Goal: Information Seeking & Learning: Learn about a topic

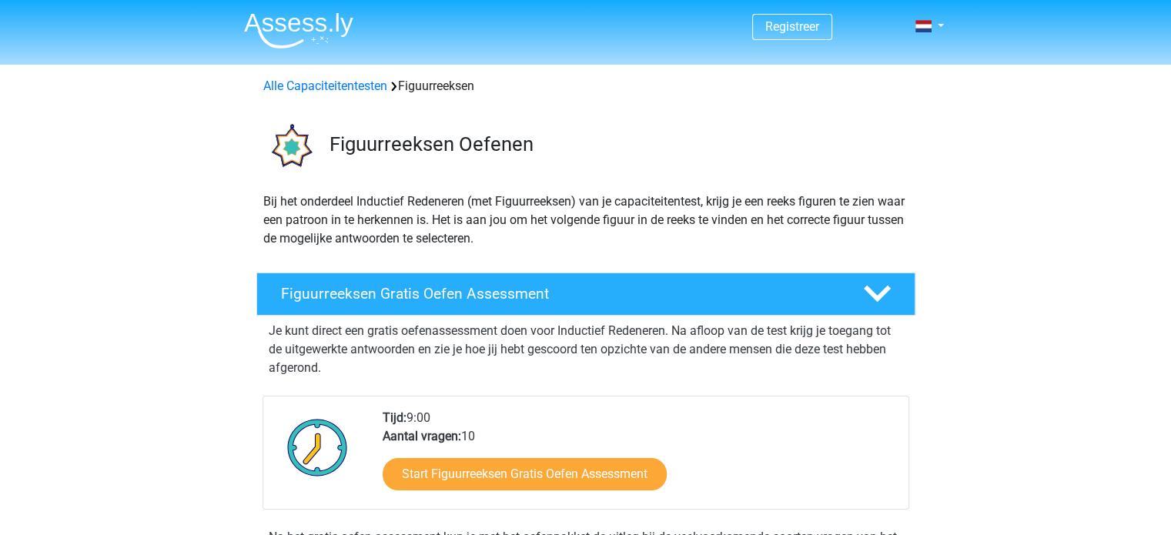
scroll to position [154, 0]
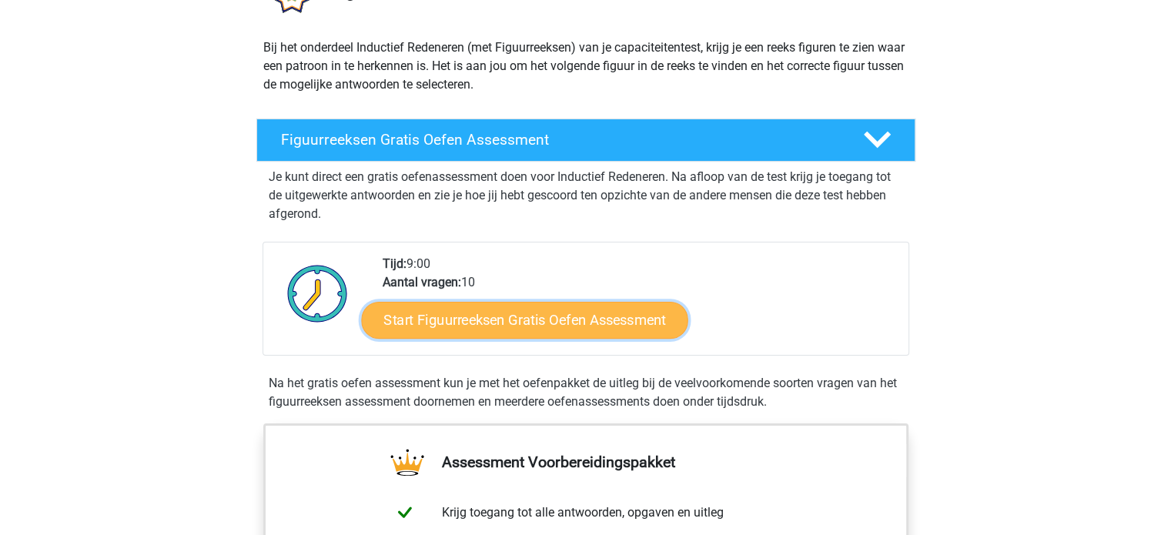
click at [505, 315] on link "Start Figuurreeksen Gratis Oefen Assessment" at bounding box center [524, 319] width 326 height 37
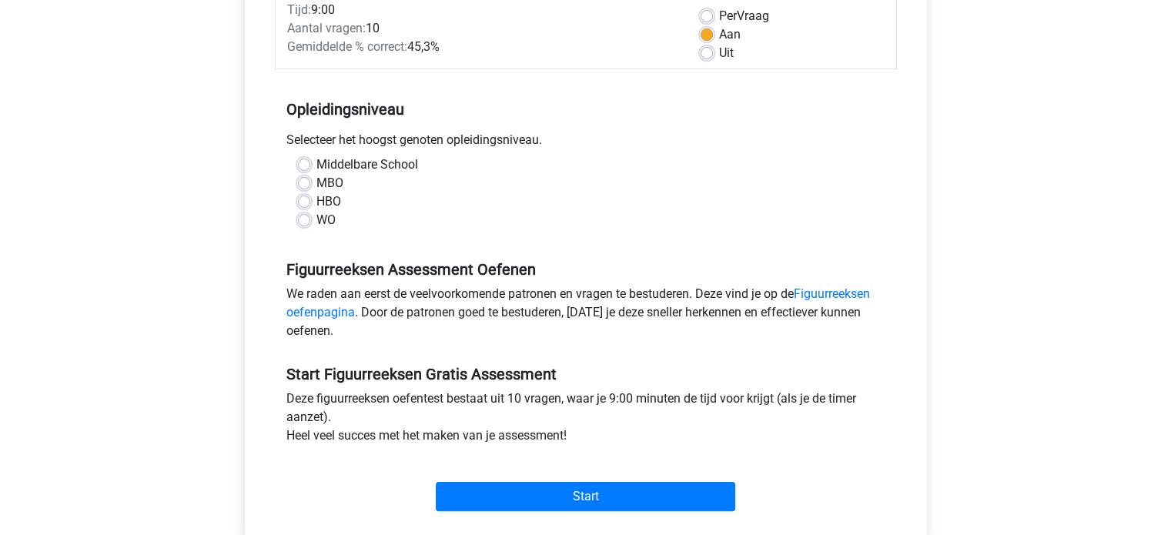
scroll to position [77, 0]
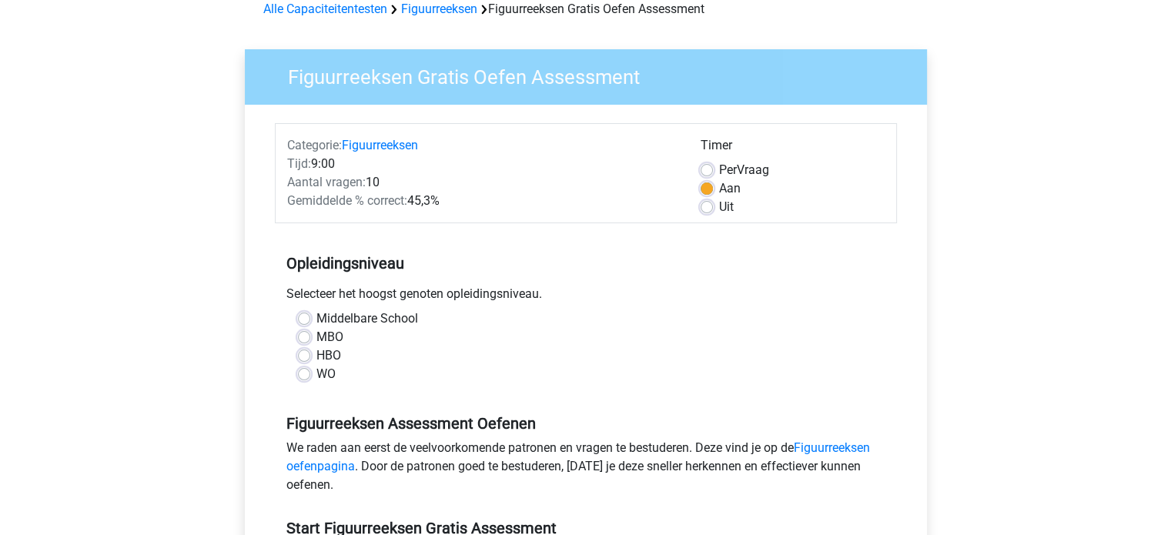
click at [316, 373] on label "WO" at bounding box center [325, 374] width 19 height 18
click at [306, 373] on input "WO" at bounding box center [304, 372] width 12 height 15
radio input "true"
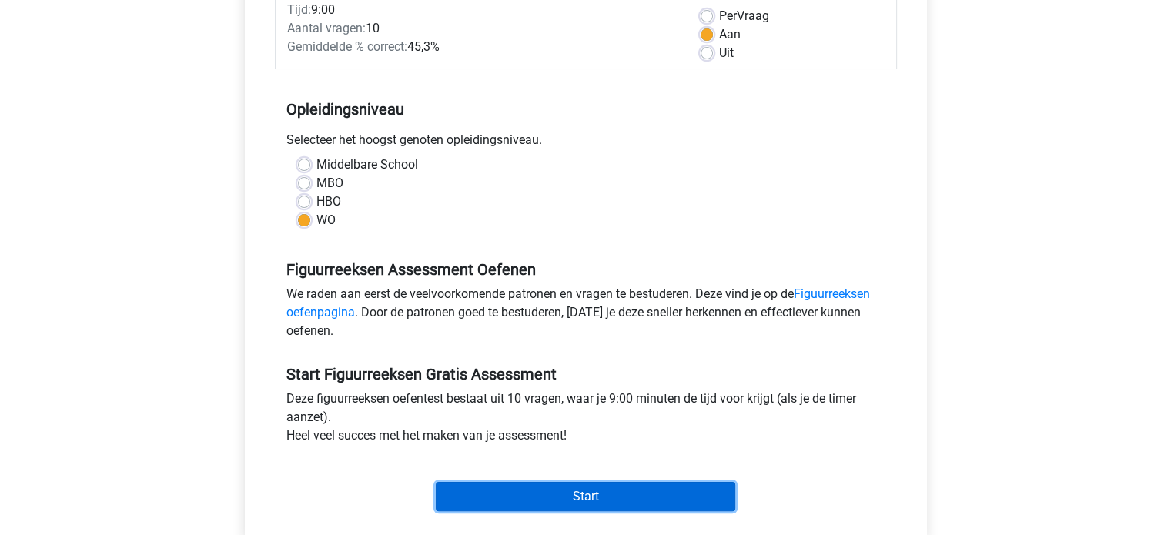
click at [596, 500] on input "Start" at bounding box center [585, 496] width 299 height 29
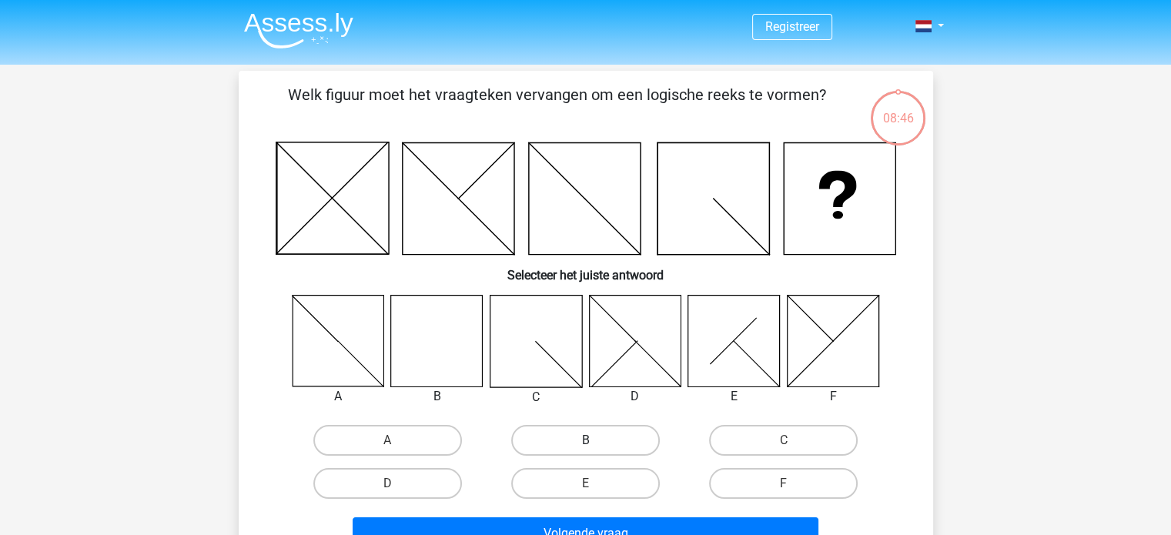
click at [569, 438] on label "B" at bounding box center [585, 440] width 149 height 31
click at [585, 440] on input "B" at bounding box center [590, 445] width 10 height 10
radio input "true"
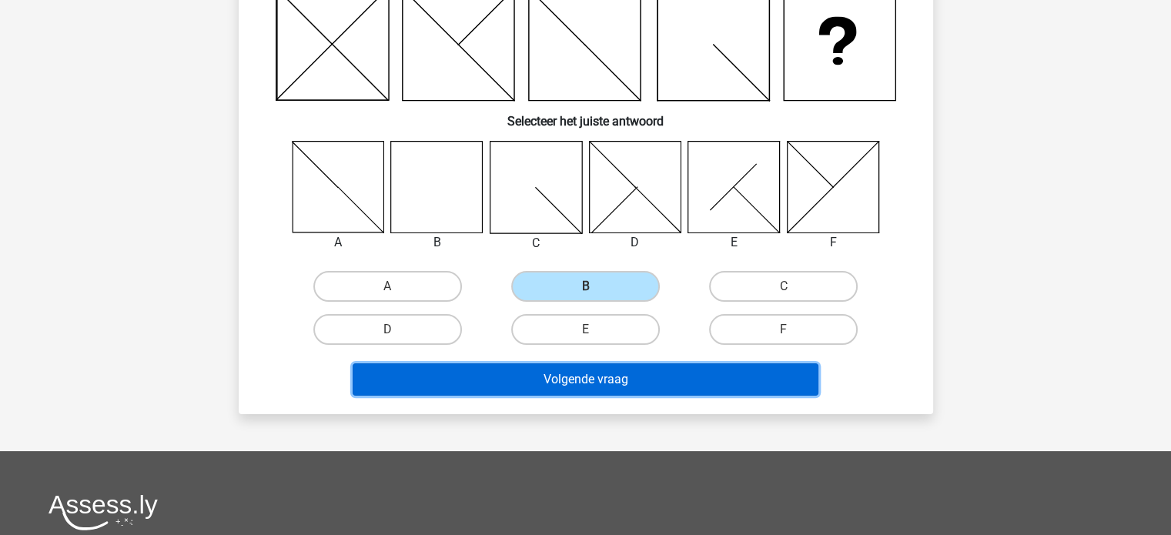
click at [549, 373] on button "Volgende vraag" at bounding box center [586, 379] width 466 height 32
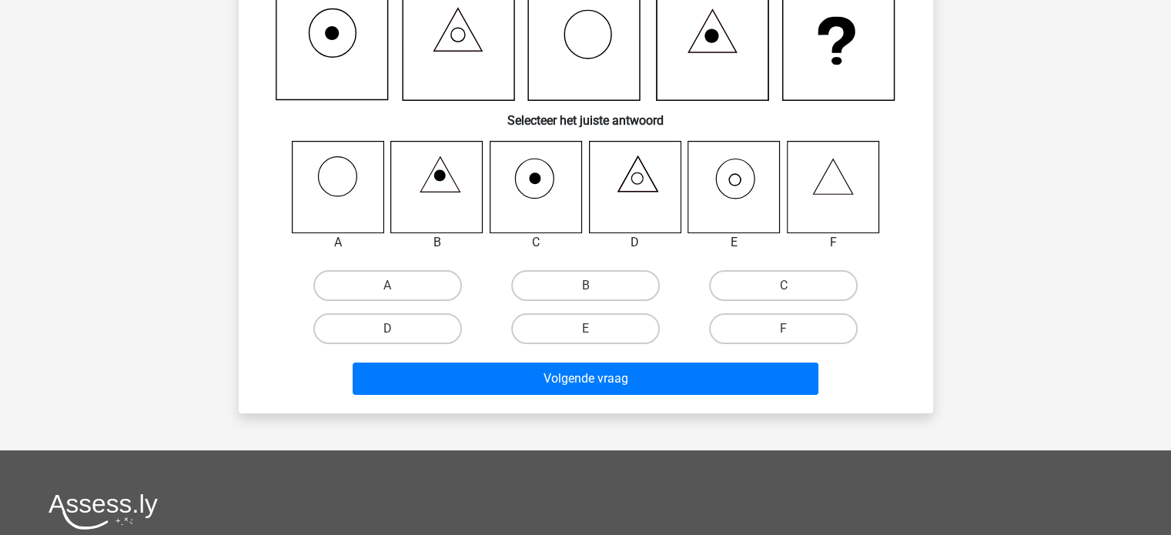
scroll to position [71, 0]
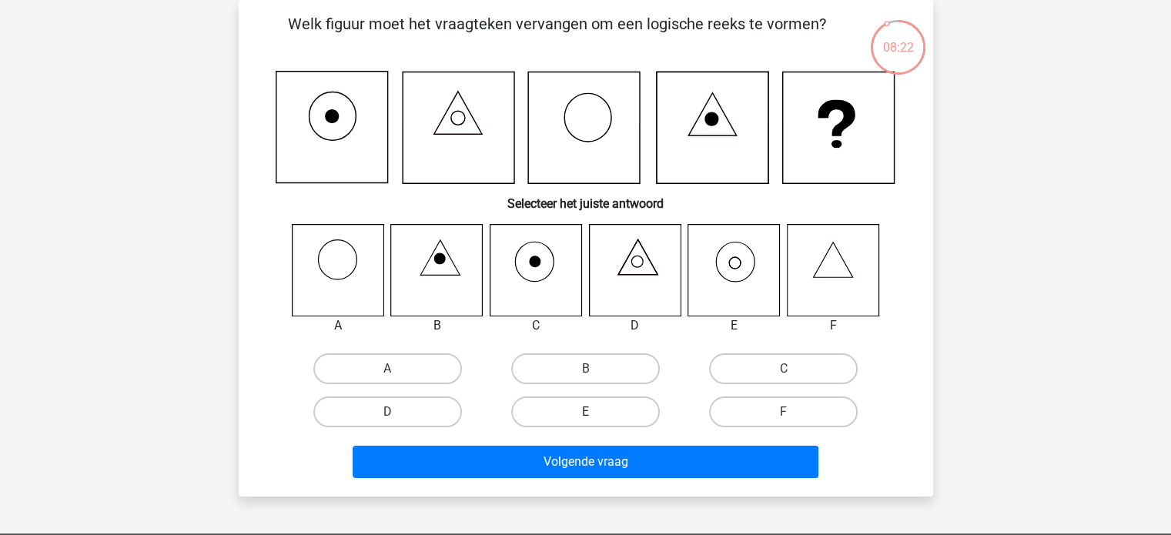
click at [566, 403] on label "E" at bounding box center [585, 411] width 149 height 31
click at [585, 412] on input "E" at bounding box center [590, 417] width 10 height 10
radio input "true"
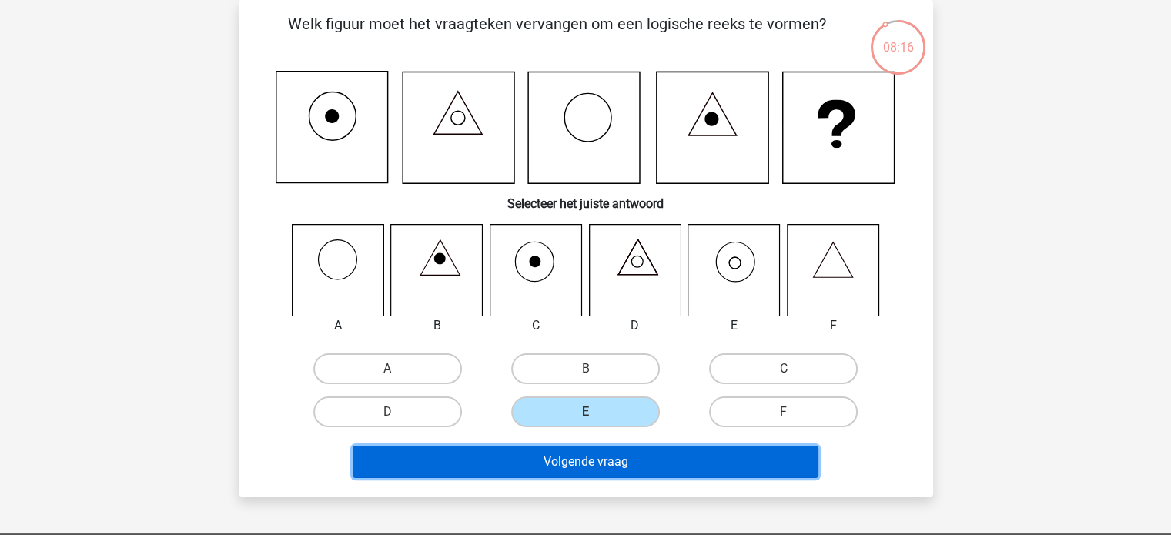
click at [579, 461] on button "Volgende vraag" at bounding box center [586, 462] width 466 height 32
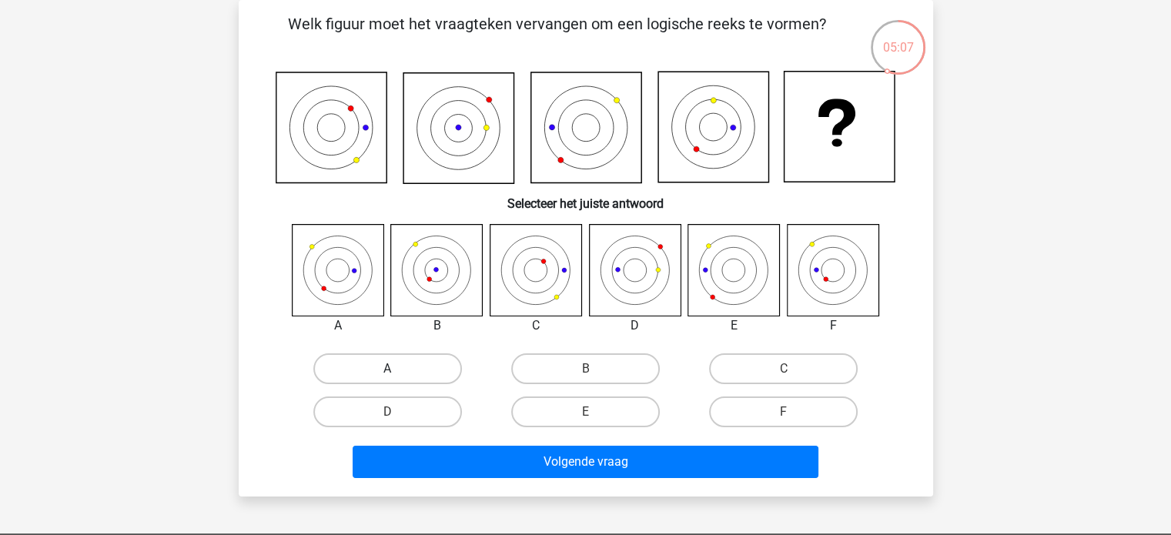
click at [406, 363] on label "A" at bounding box center [387, 368] width 149 height 31
click at [397, 369] on input "A" at bounding box center [392, 374] width 10 height 10
radio input "true"
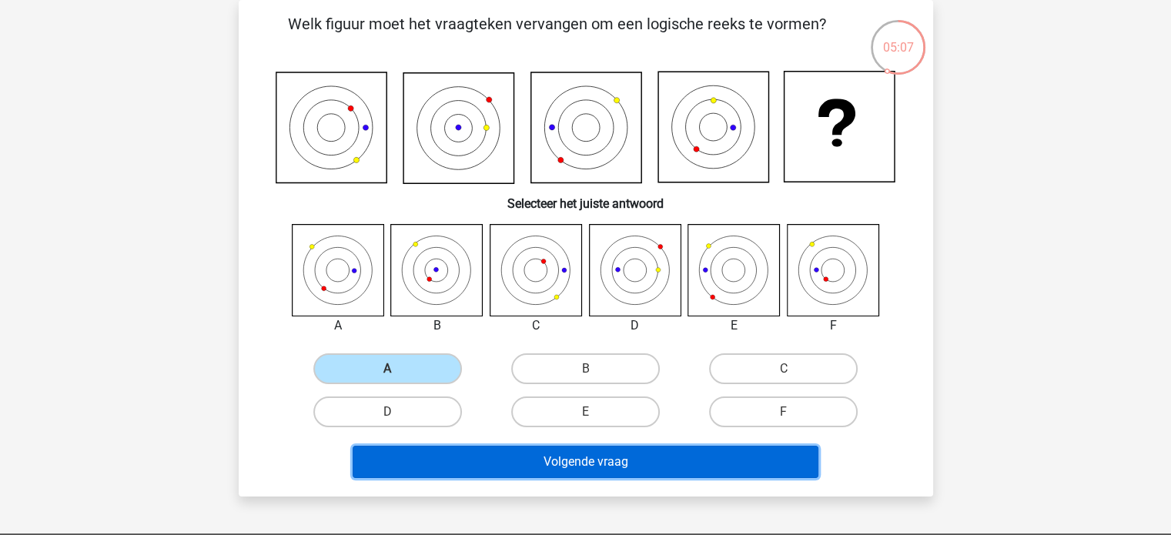
click at [560, 454] on button "Volgende vraag" at bounding box center [586, 462] width 466 height 32
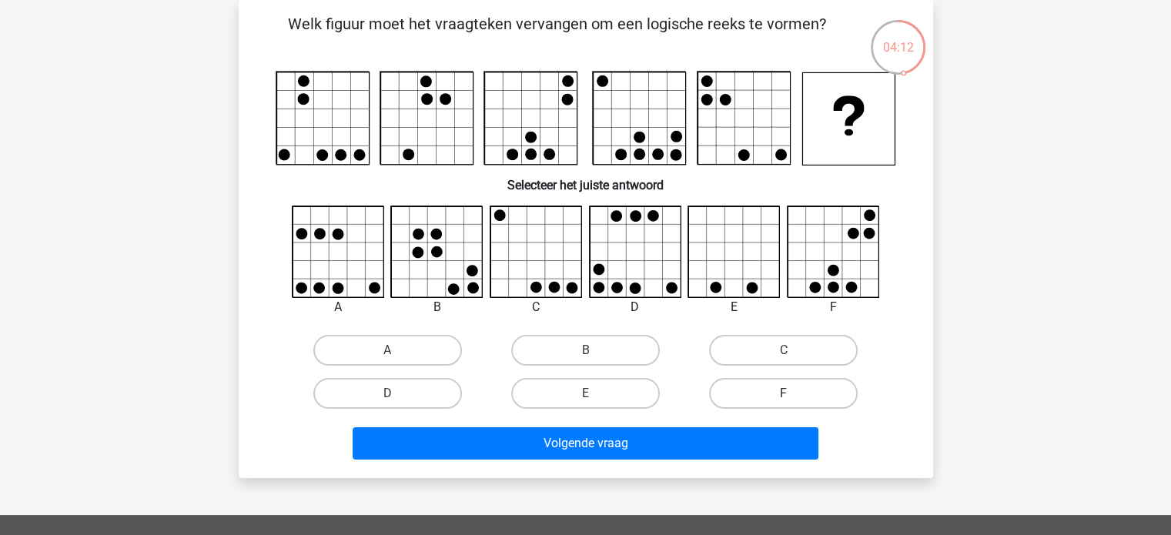
click at [778, 393] on label "F" at bounding box center [783, 393] width 149 height 31
click at [784, 393] on input "F" at bounding box center [789, 398] width 10 height 10
radio input "true"
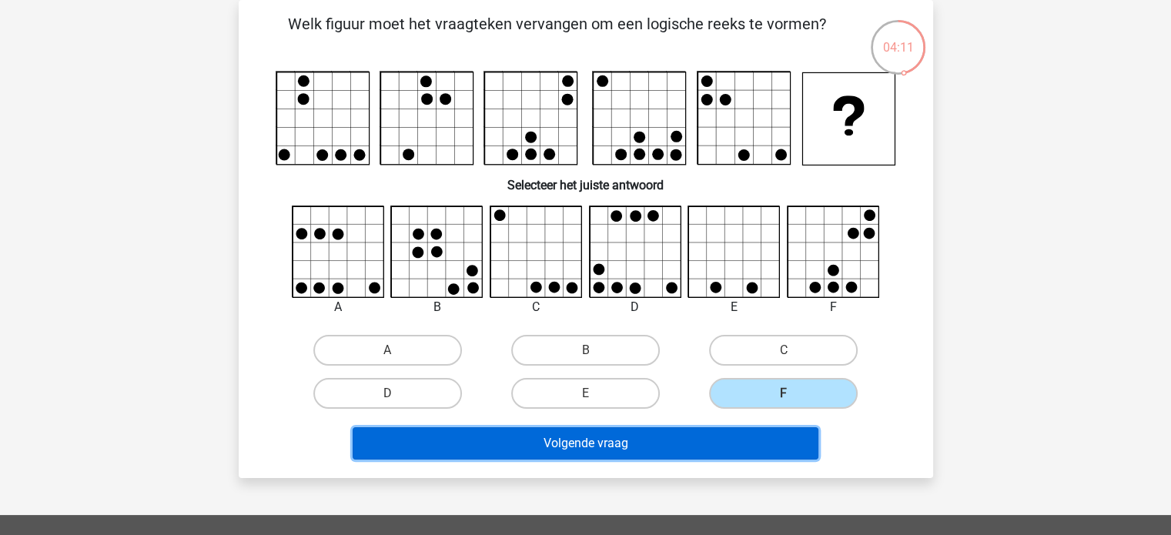
click at [631, 437] on button "Volgende vraag" at bounding box center [586, 443] width 466 height 32
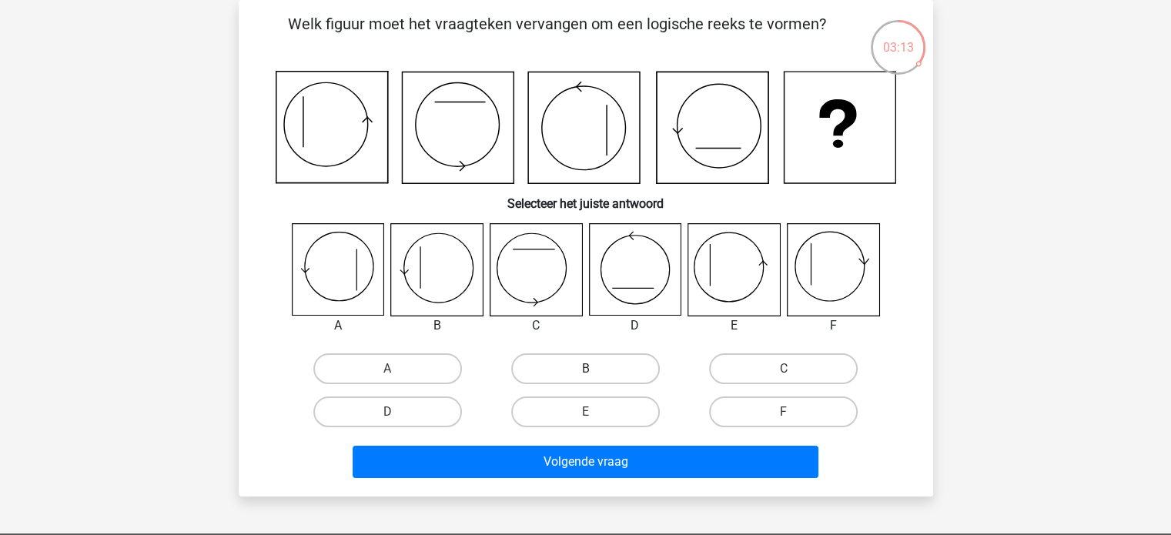
click at [587, 363] on label "B" at bounding box center [585, 368] width 149 height 31
click at [587, 369] on input "B" at bounding box center [590, 374] width 10 height 10
radio input "true"
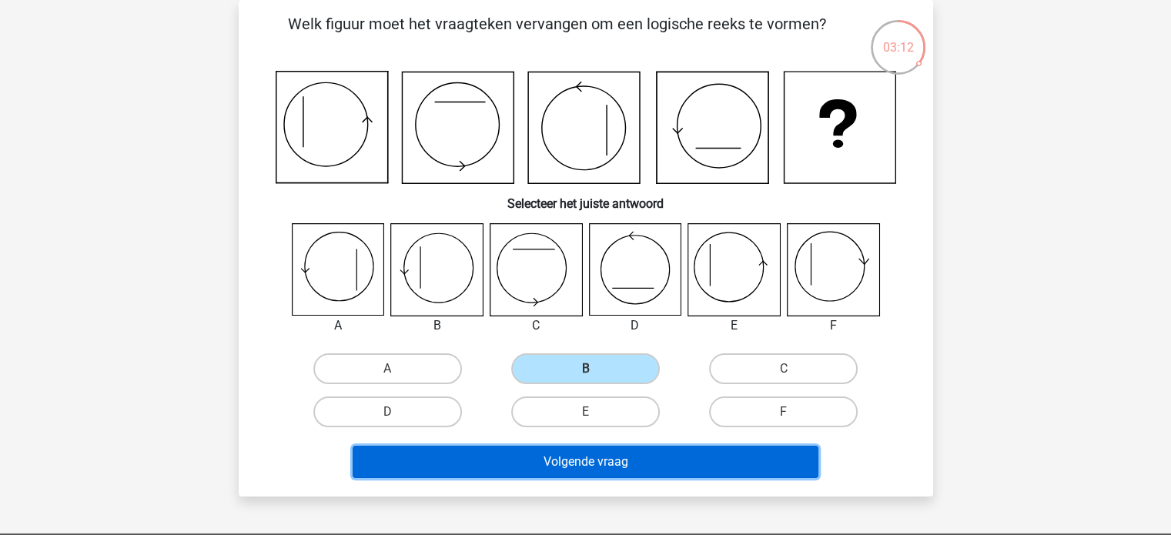
click at [582, 460] on button "Volgende vraag" at bounding box center [586, 462] width 466 height 32
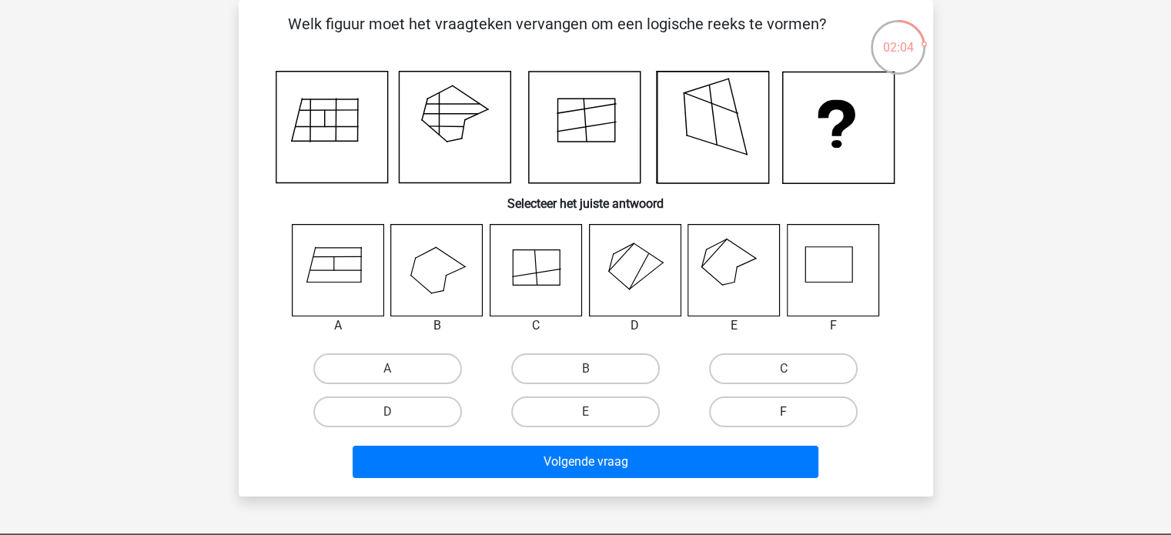
click at [775, 406] on label "F" at bounding box center [783, 411] width 149 height 31
click at [784, 412] on input "F" at bounding box center [789, 417] width 10 height 10
radio input "true"
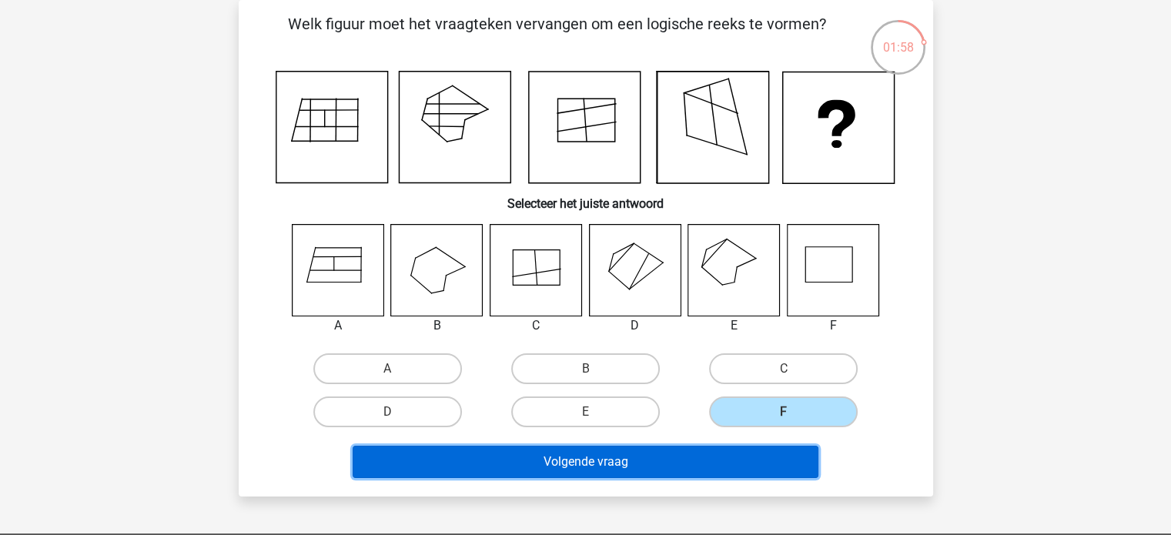
click at [581, 460] on button "Volgende vraag" at bounding box center [586, 462] width 466 height 32
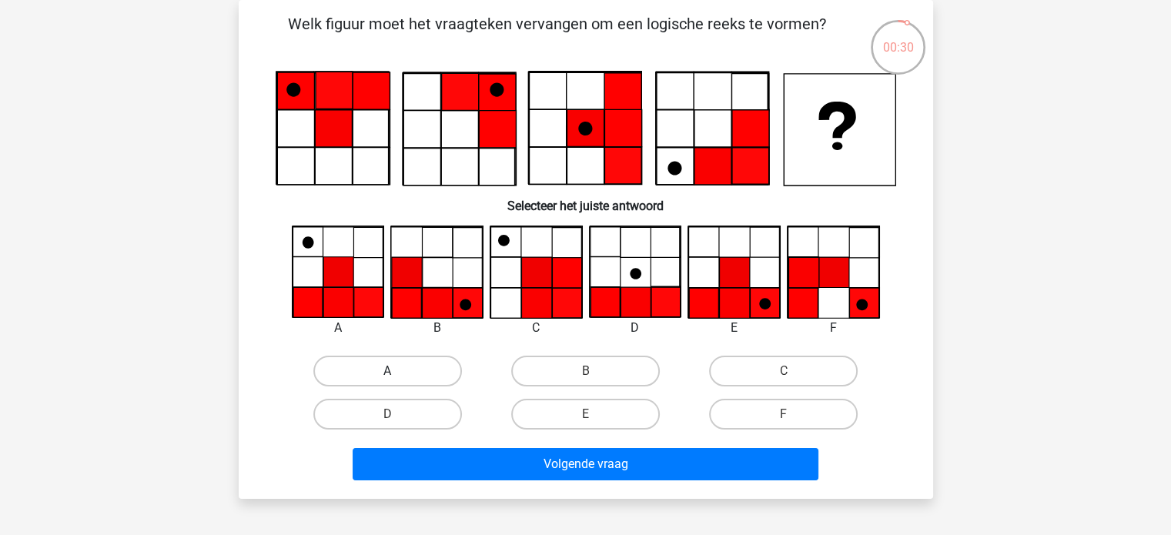
click at [397, 366] on label "A" at bounding box center [387, 371] width 149 height 31
click at [397, 371] on input "A" at bounding box center [392, 376] width 10 height 10
radio input "true"
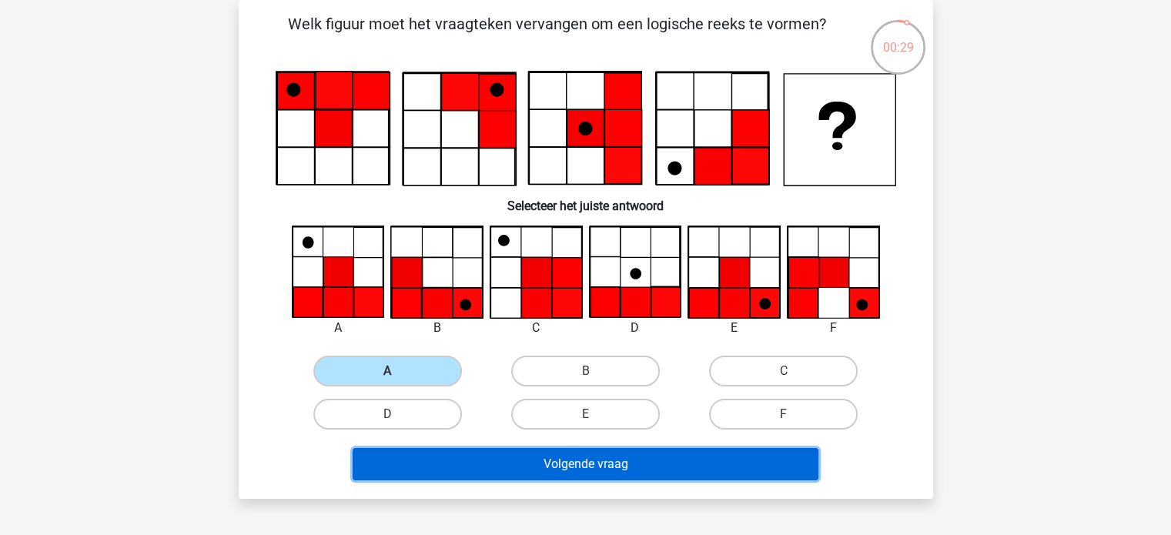
click at [567, 460] on button "Volgende vraag" at bounding box center [586, 464] width 466 height 32
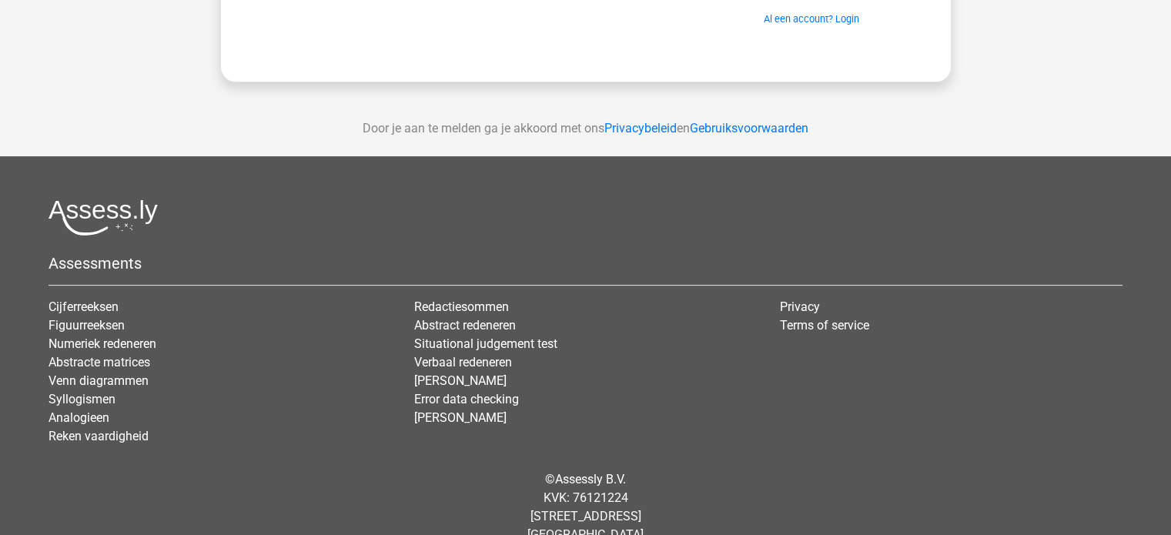
scroll to position [335, 0]
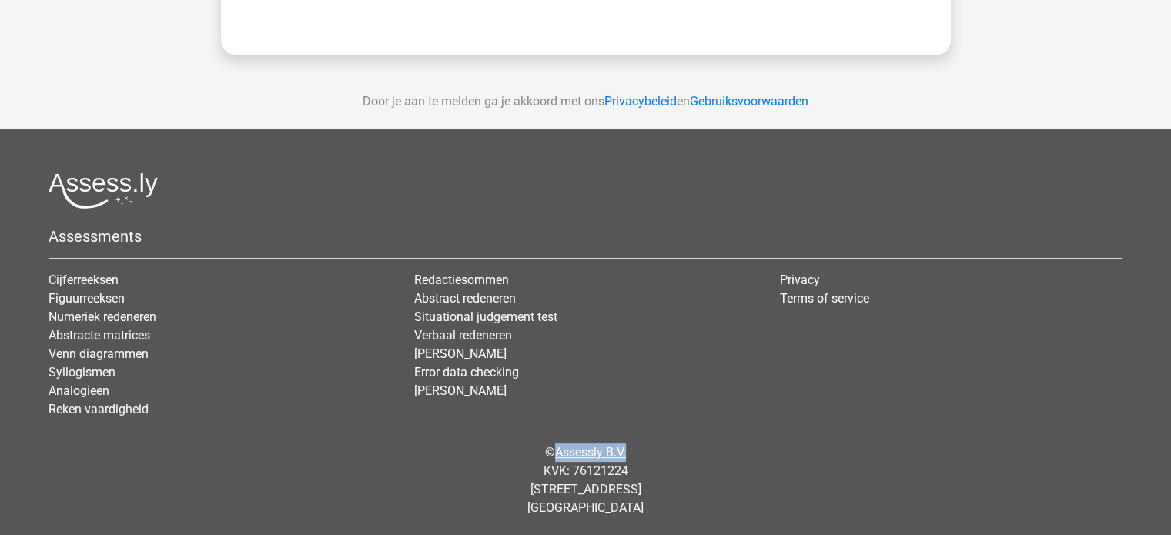
drag, startPoint x: 655, startPoint y: 452, endPoint x: 556, endPoint y: 455, distance: 99.4
click at [556, 455] on div "© Assessly B.V. KVK: 76121224 Damrak 375, 1012 ZJ Amsterdam The Netherlands" at bounding box center [585, 480] width 1097 height 99
copy link "Assessly B.V."
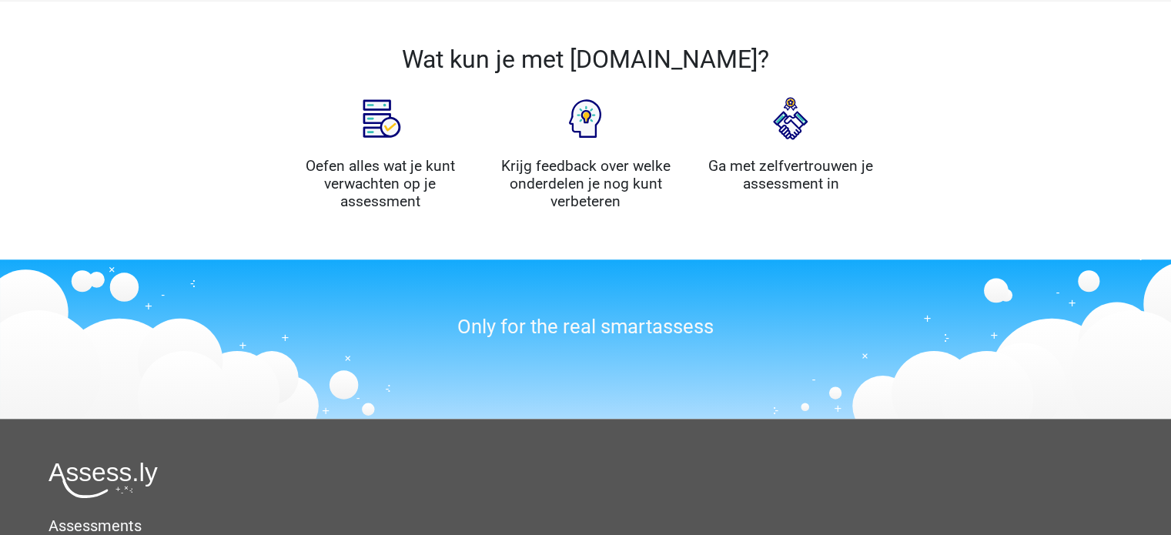
scroll to position [1903, 0]
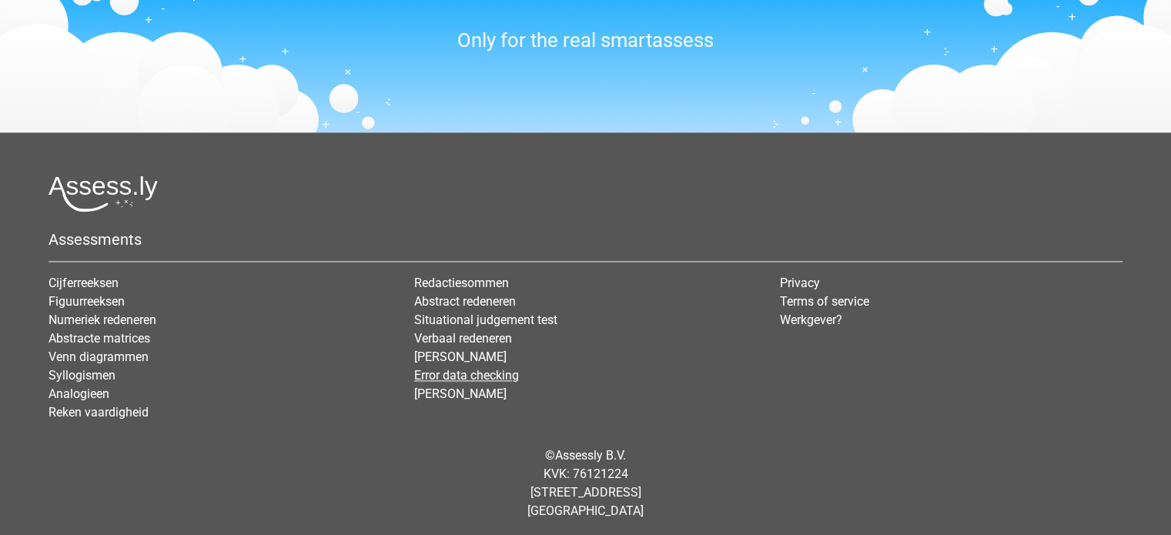
click at [450, 372] on link "Error data checking" at bounding box center [466, 375] width 105 height 15
